Goal: Transaction & Acquisition: Book appointment/travel/reservation

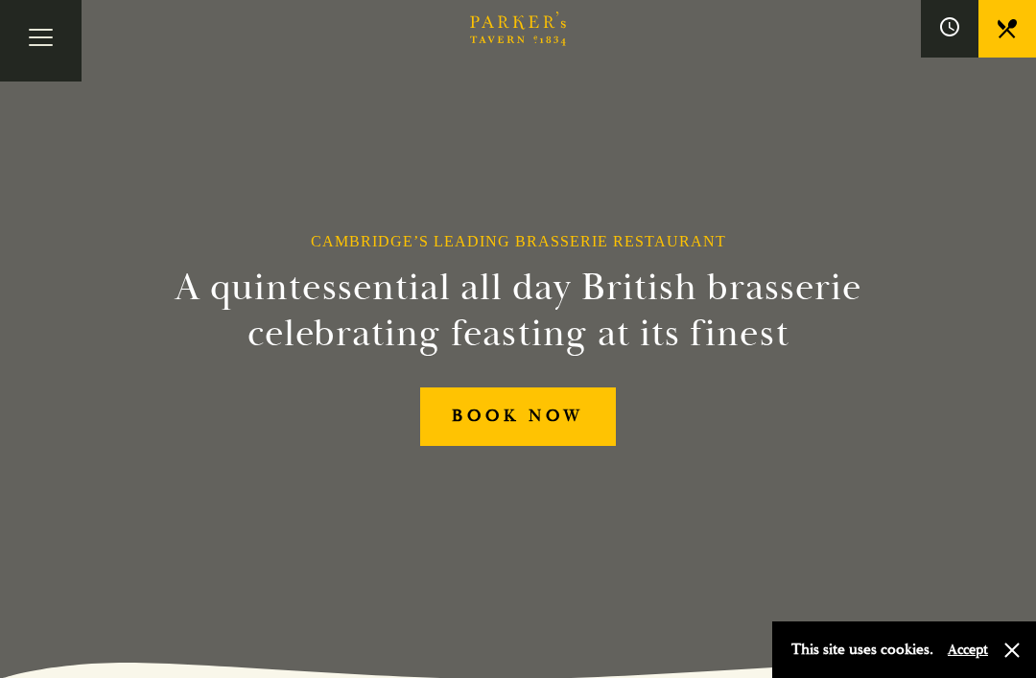
click at [529, 446] on link "BOOK NOW" at bounding box center [518, 416] width 196 height 58
click at [526, 446] on link "BOOK NOW" at bounding box center [518, 416] width 196 height 58
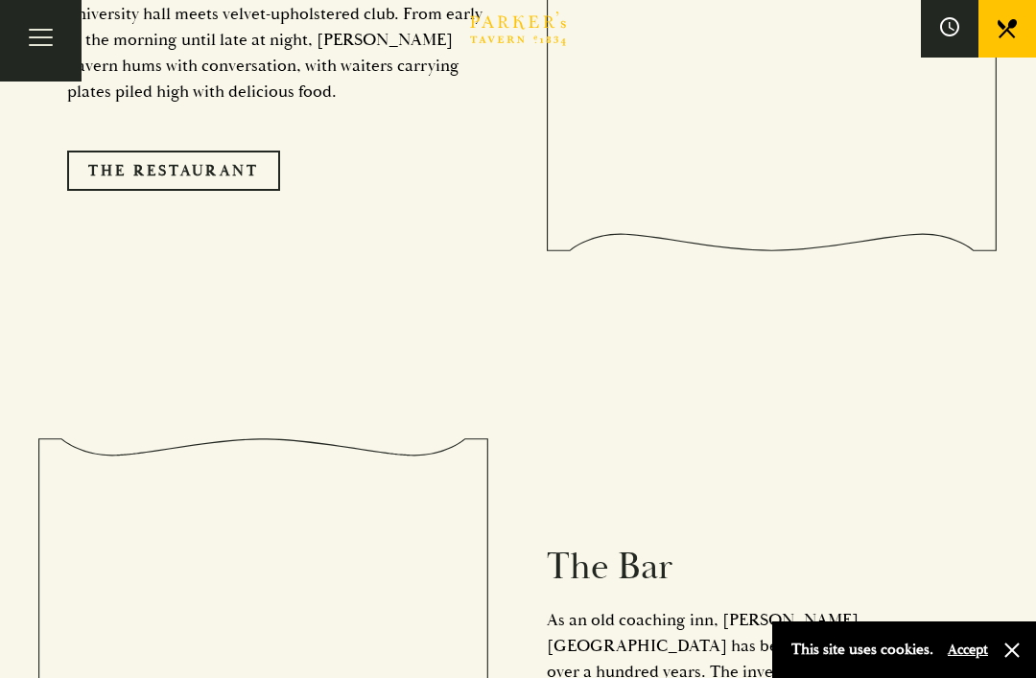
scroll to position [1696, 0]
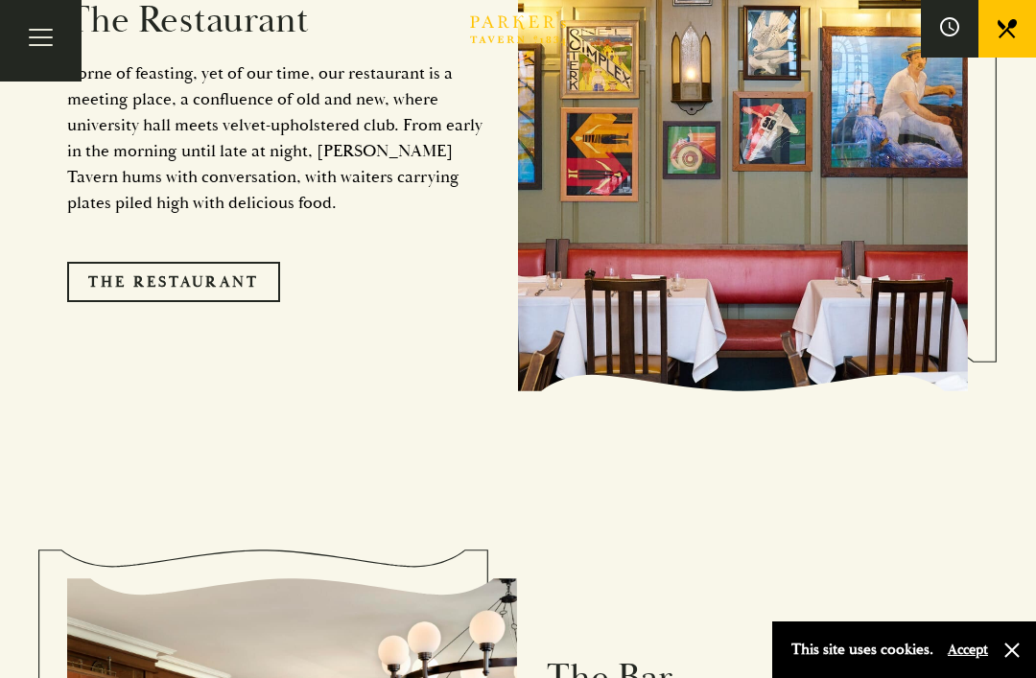
click at [226, 297] on link "The Restaurant" at bounding box center [173, 282] width 213 height 40
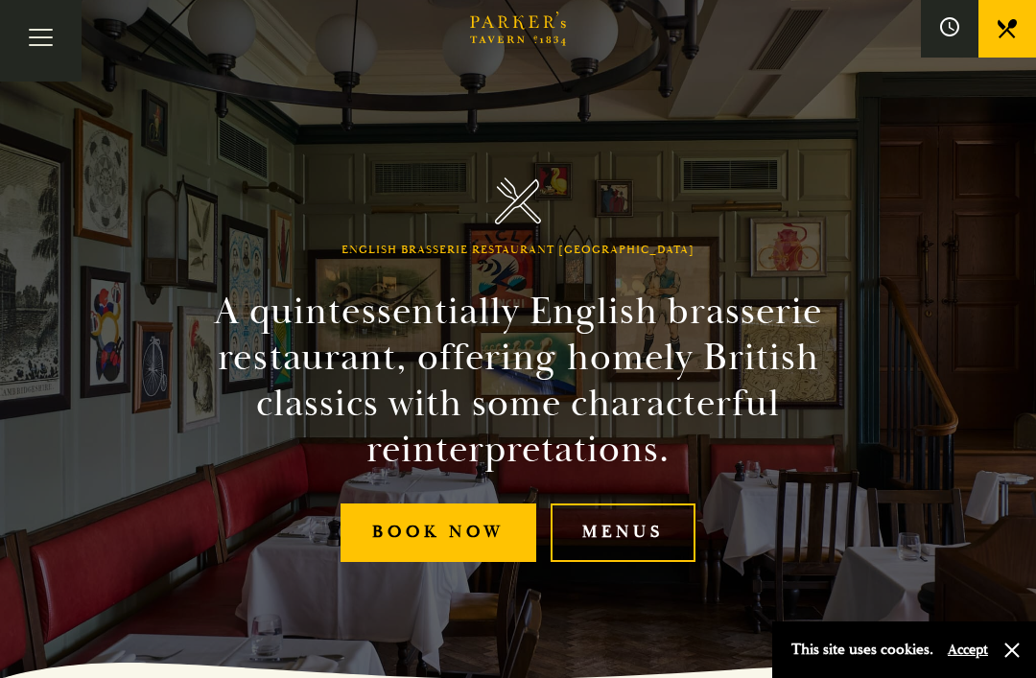
click at [631, 562] on link "Menus" at bounding box center [622, 532] width 145 height 58
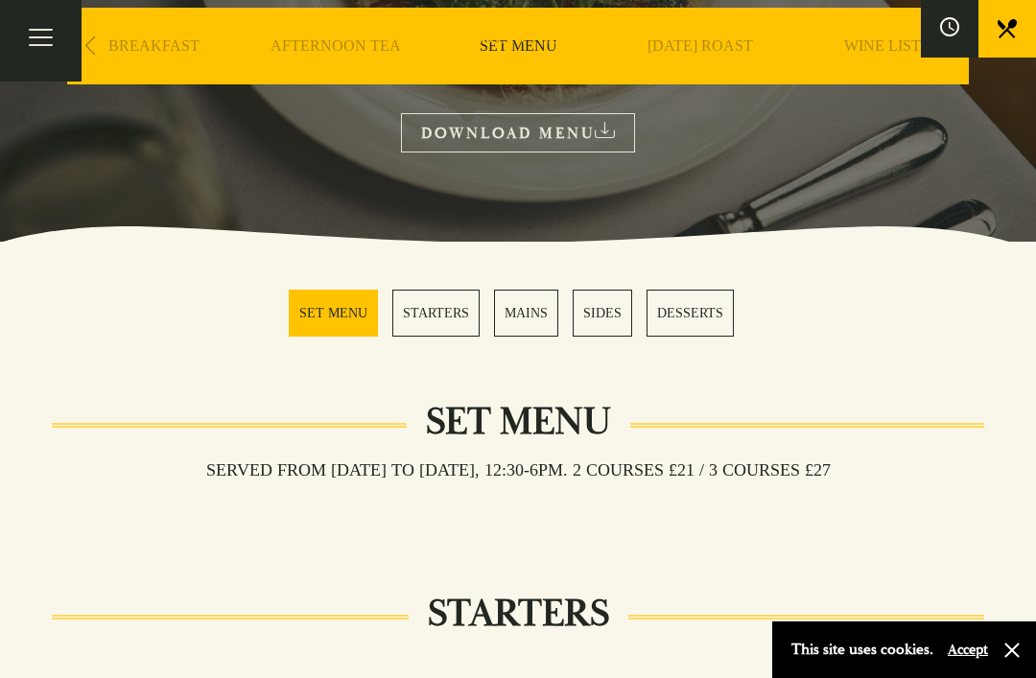
scroll to position [339, 0]
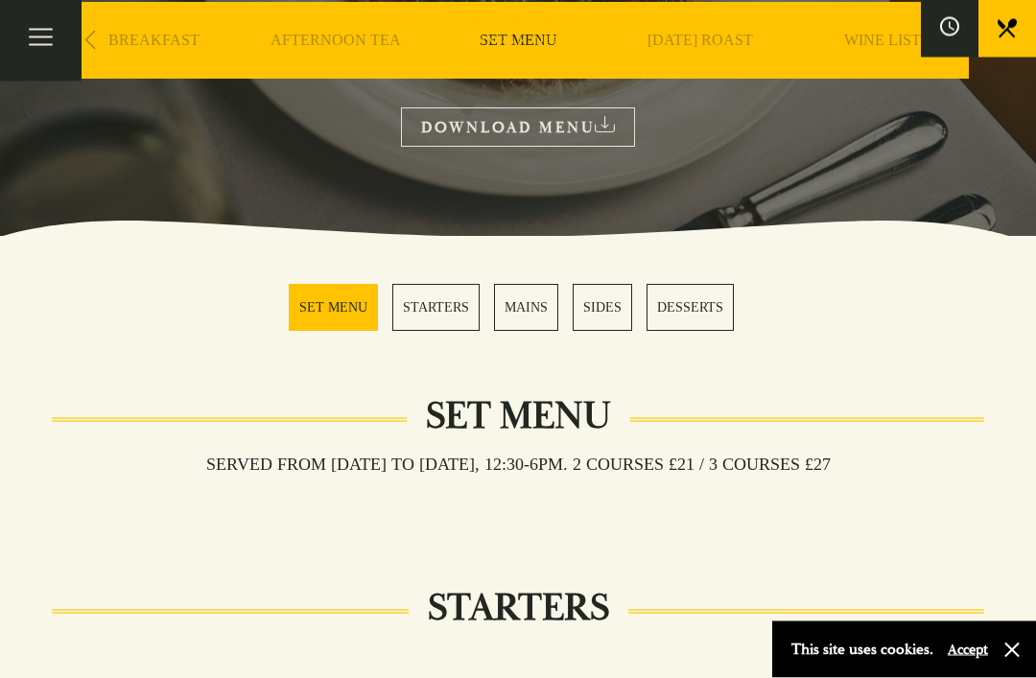
click at [523, 306] on link "MAINS" at bounding box center [526, 308] width 64 height 47
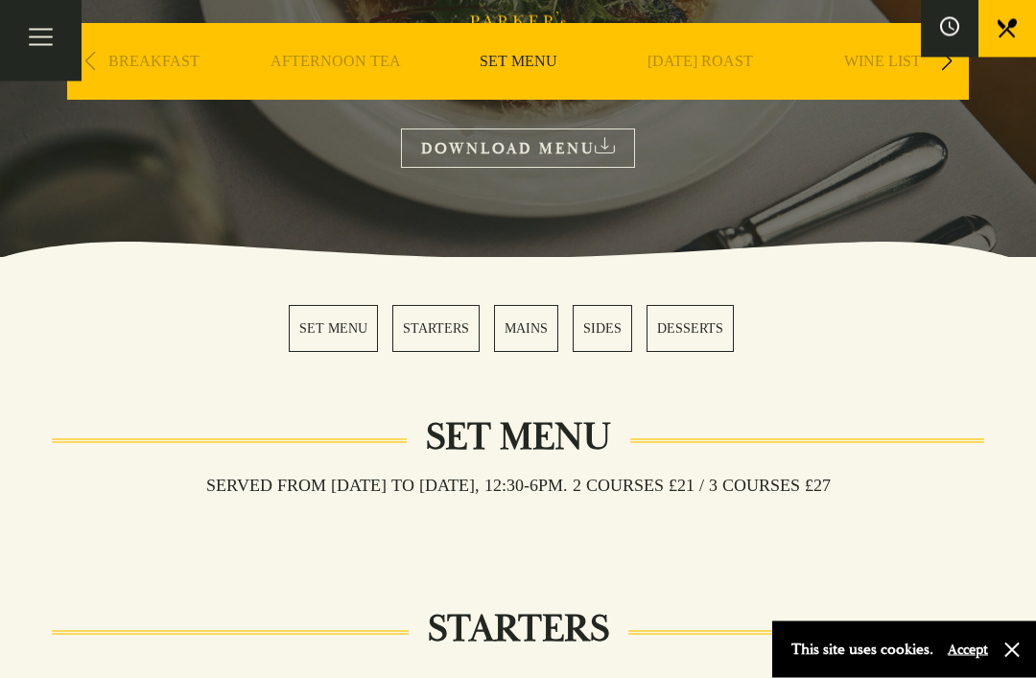
scroll to position [255, 0]
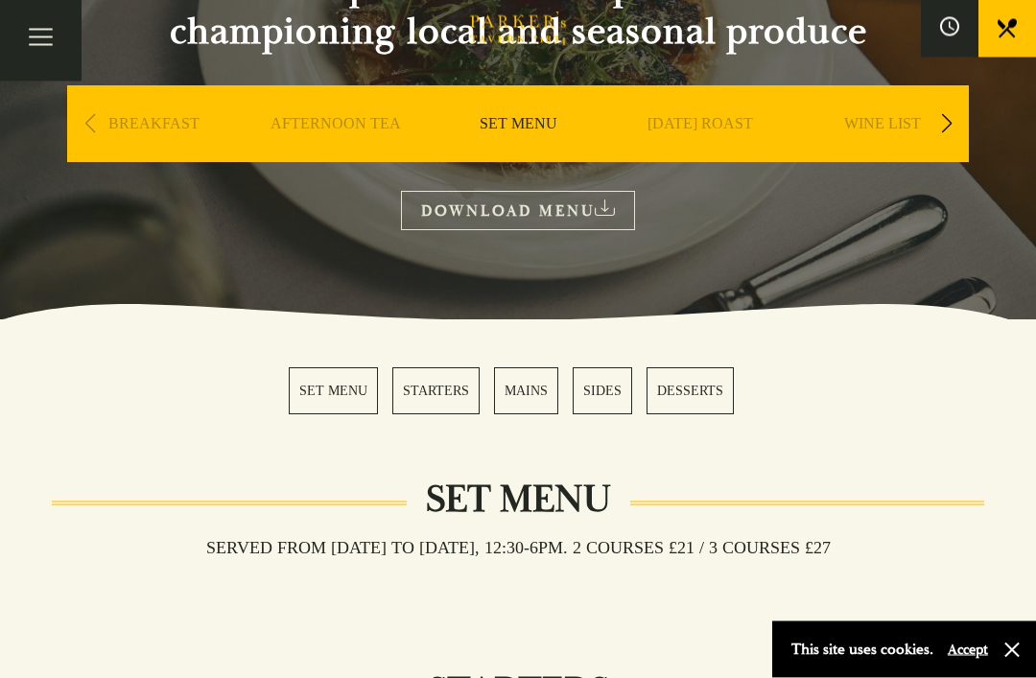
click at [533, 393] on link "MAINS" at bounding box center [526, 391] width 64 height 47
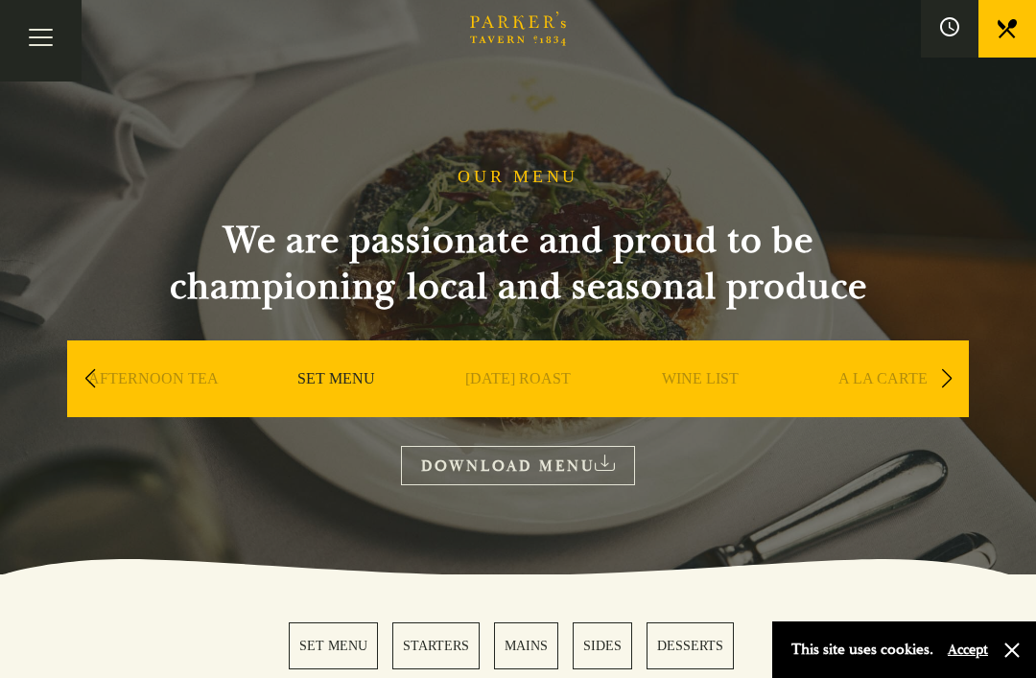
scroll to position [0, 0]
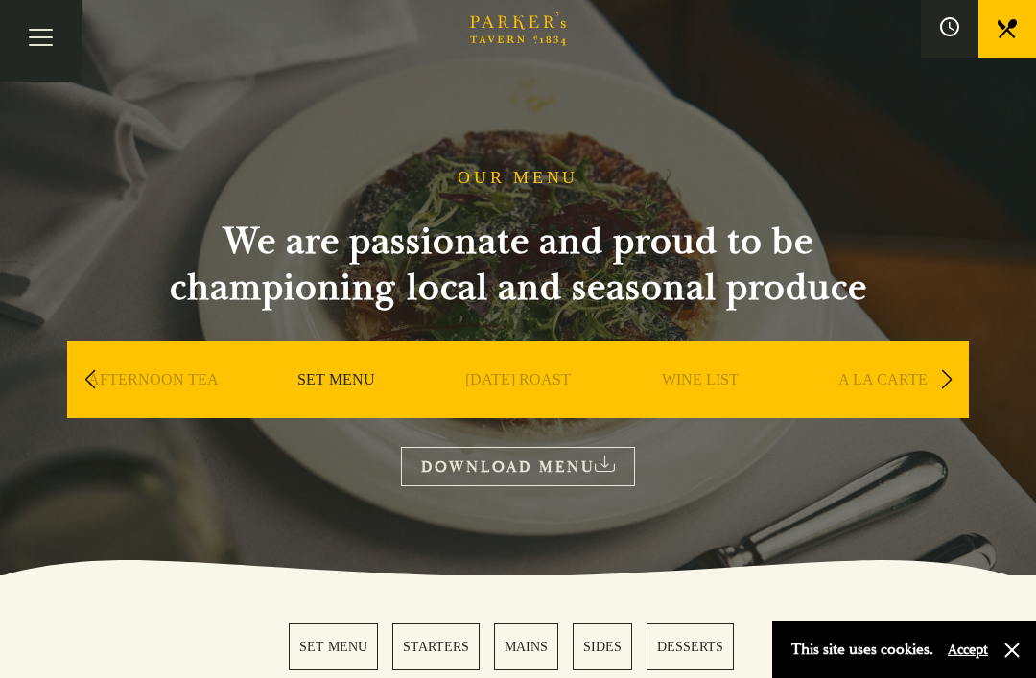
click at [874, 375] on link "A LA CARTE" at bounding box center [882, 408] width 89 height 77
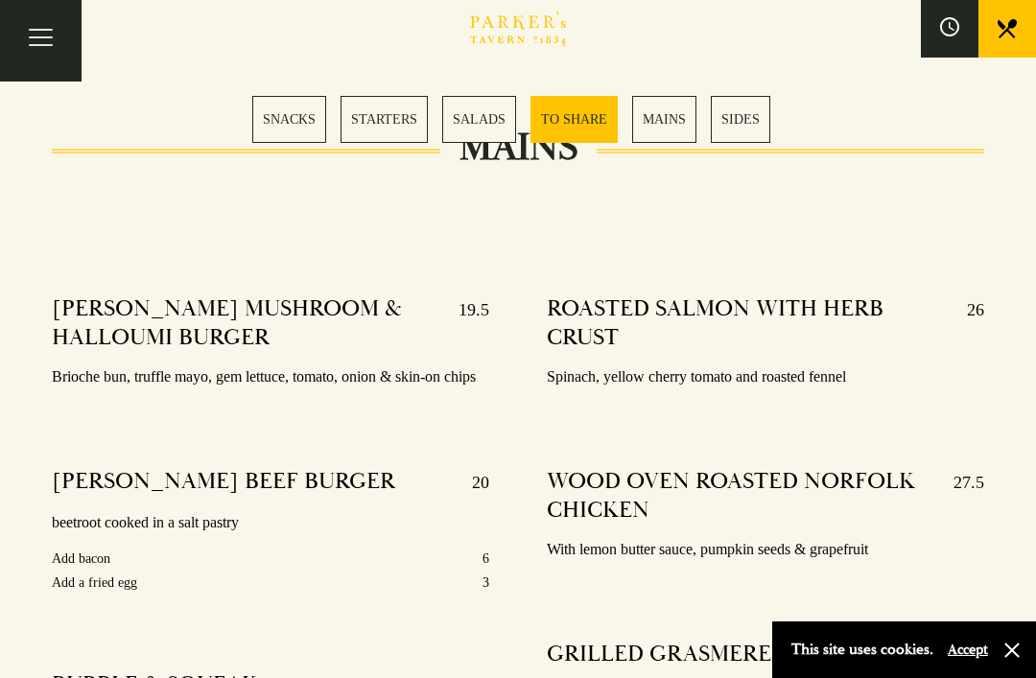
scroll to position [3294, 0]
click at [482, 125] on link "SALADS" at bounding box center [479, 119] width 74 height 47
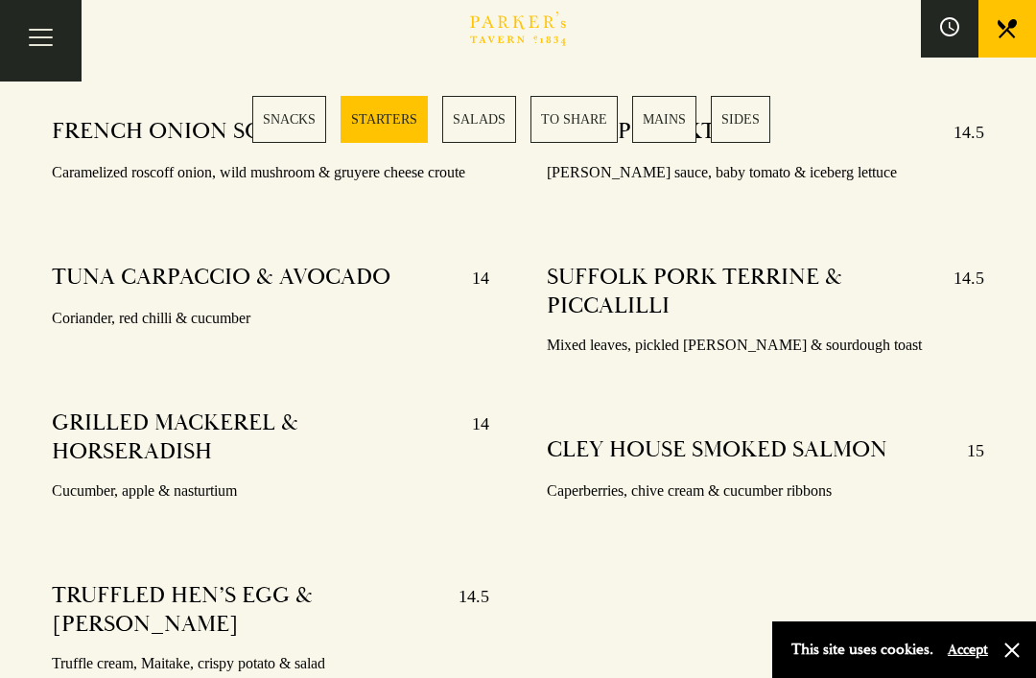
scroll to position [1606, 0]
